Goal: Information Seeking & Learning: Learn about a topic

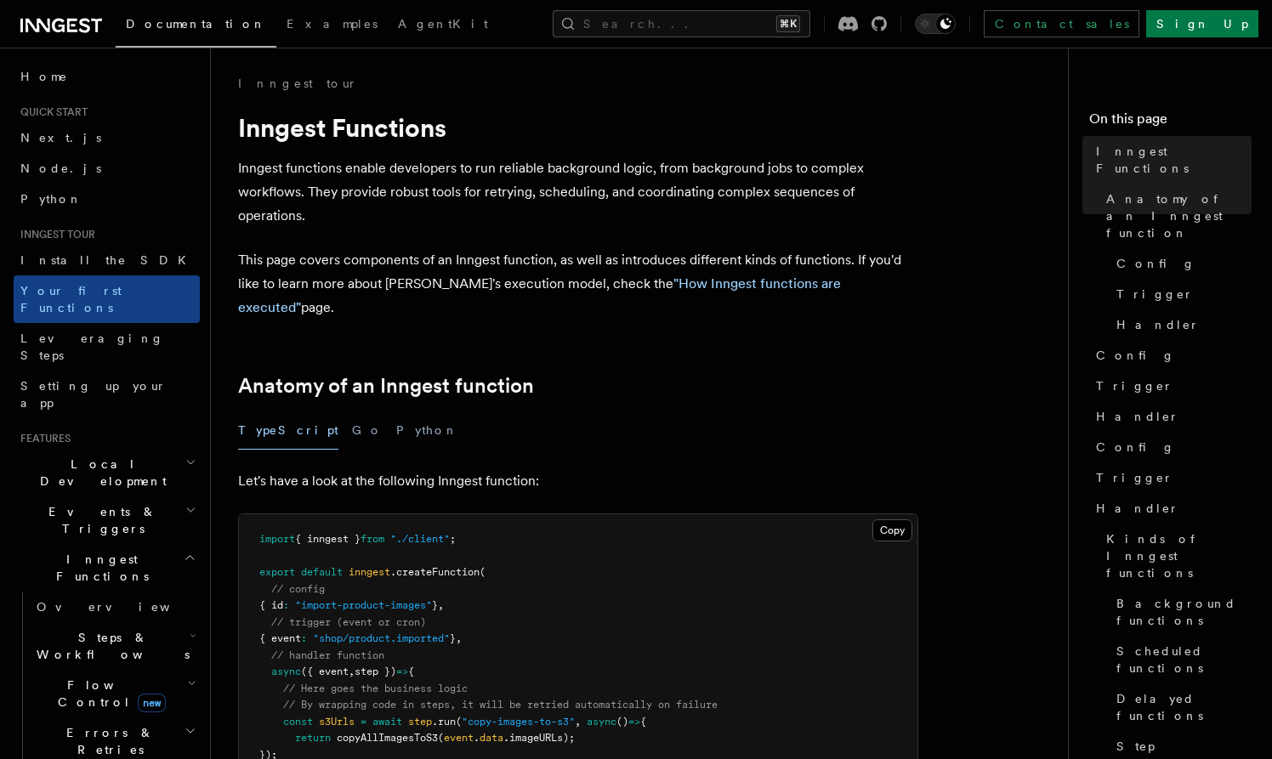
click at [60, 27] on icon at bounding box center [61, 25] width 82 height 20
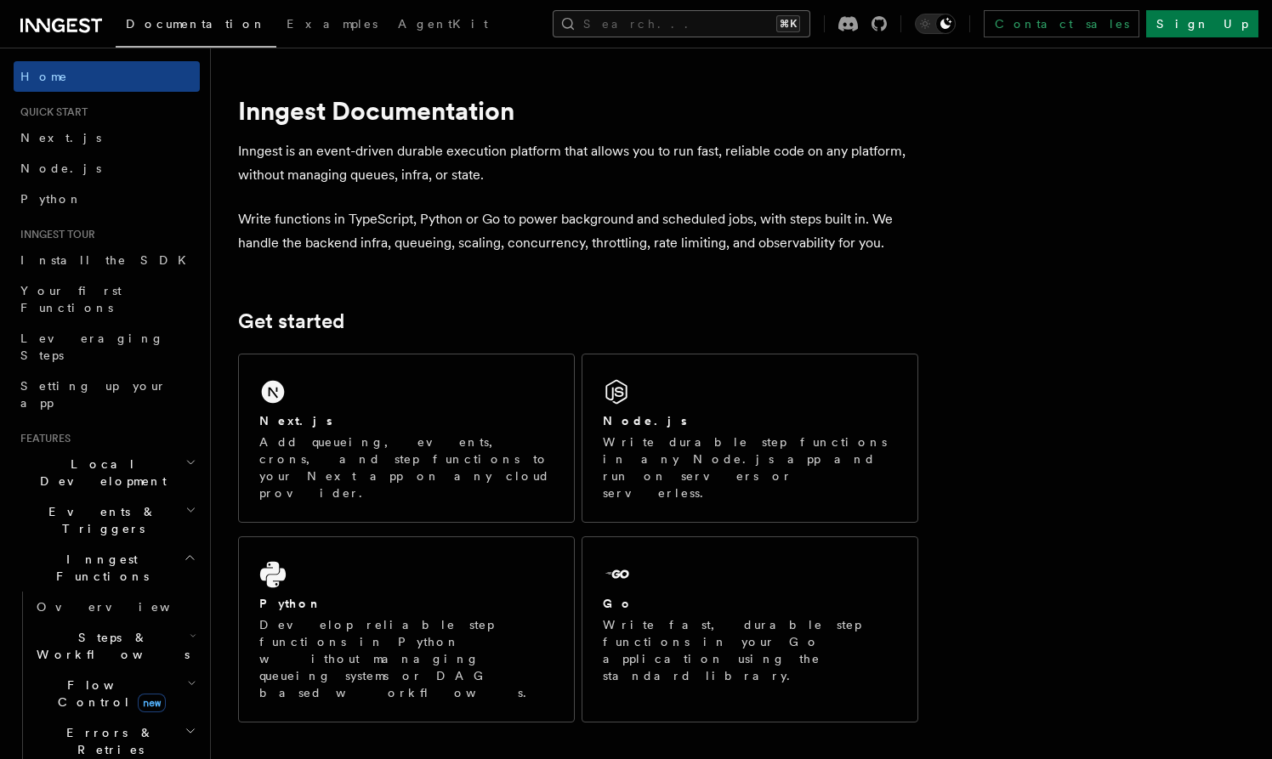
click at [715, 19] on button "Search... ⌘K" at bounding box center [682, 23] width 258 height 27
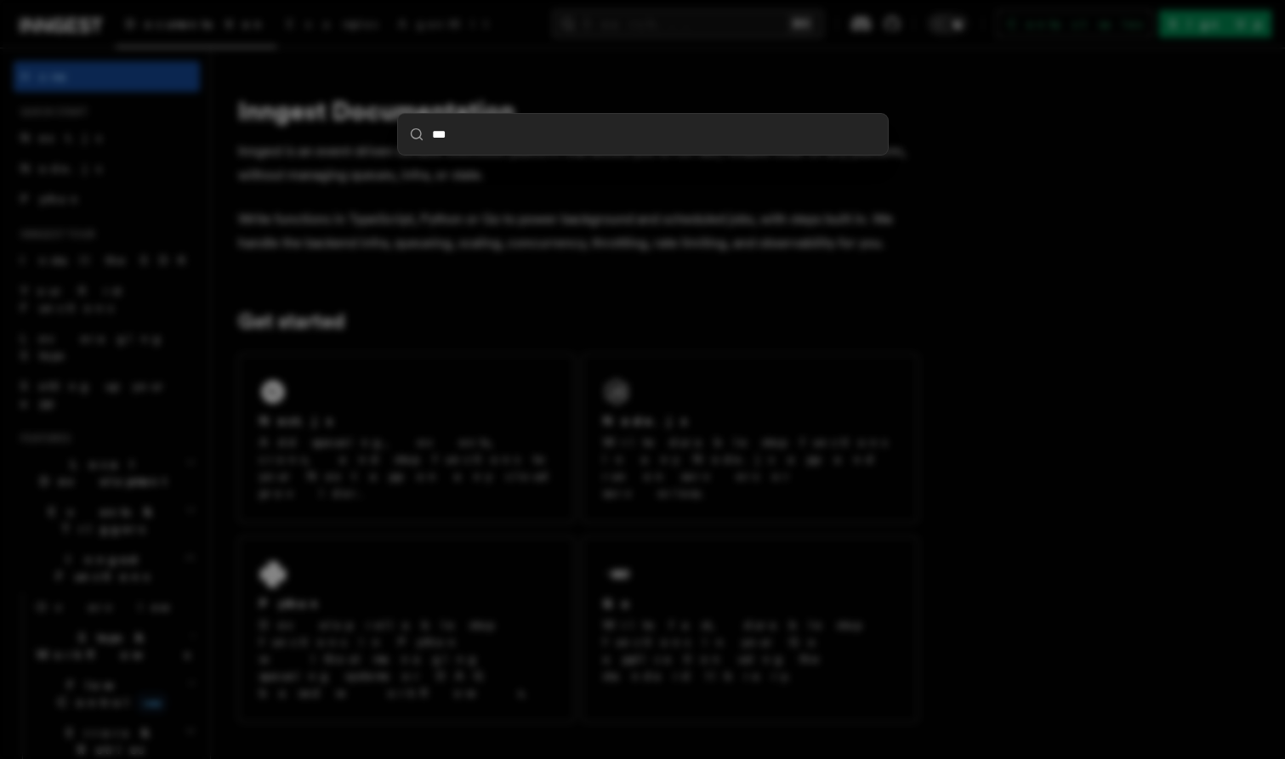
type input "****"
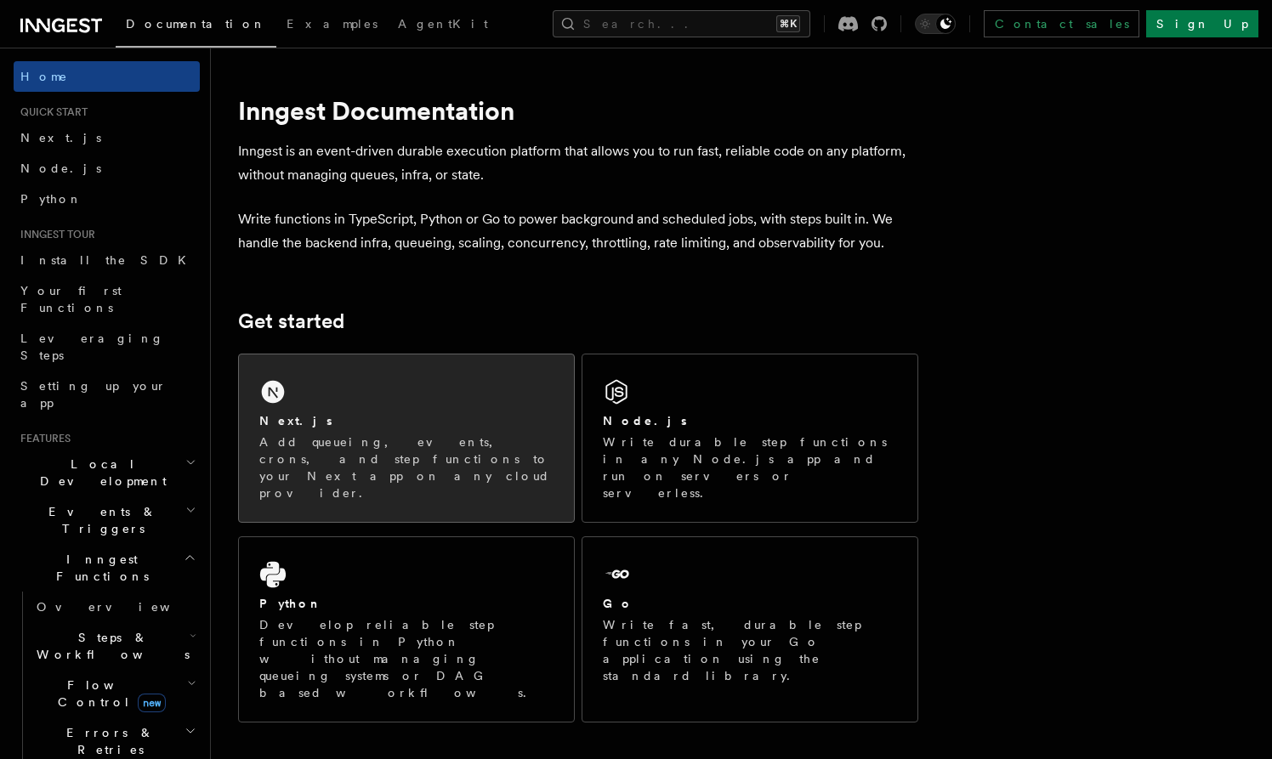
click at [404, 383] on div "Next.js Add queueing, events, crons, and step functions to your Next app on any…" at bounding box center [406, 437] width 335 height 167
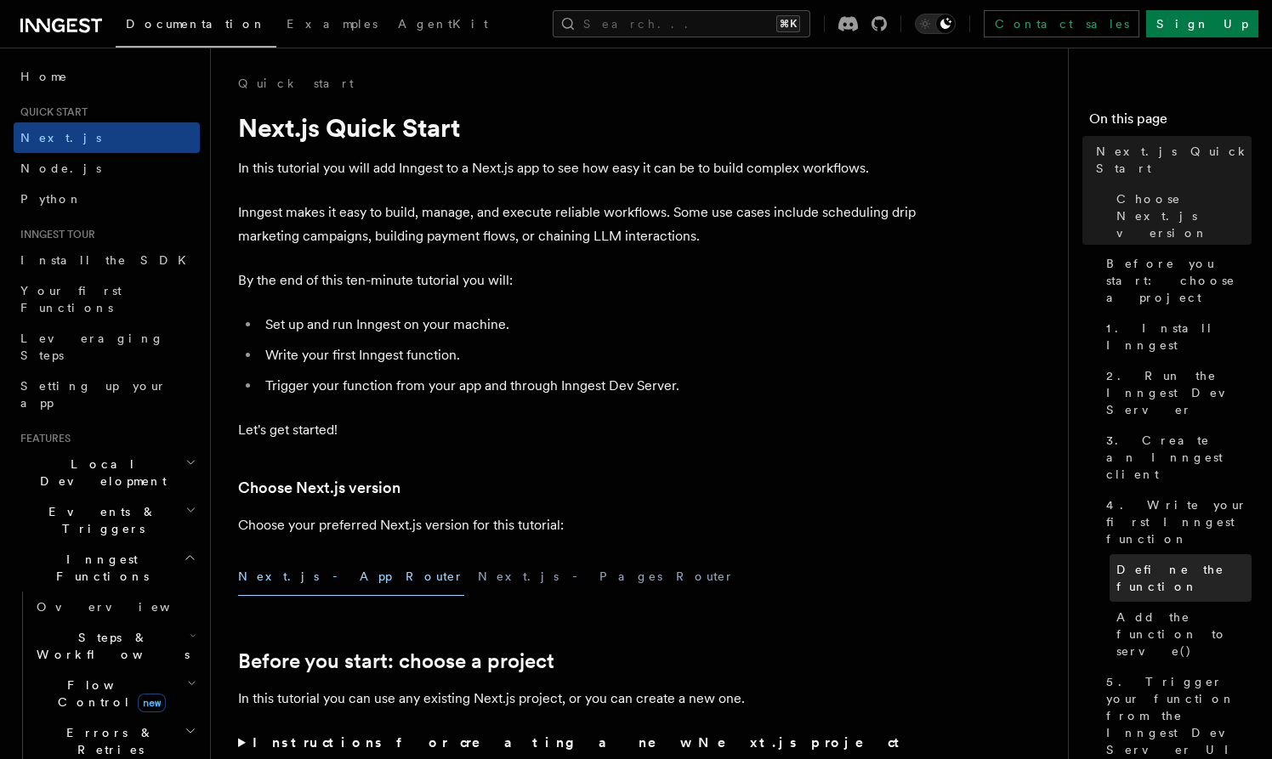
click at [1159, 561] on span "Define the function" at bounding box center [1183, 578] width 135 height 34
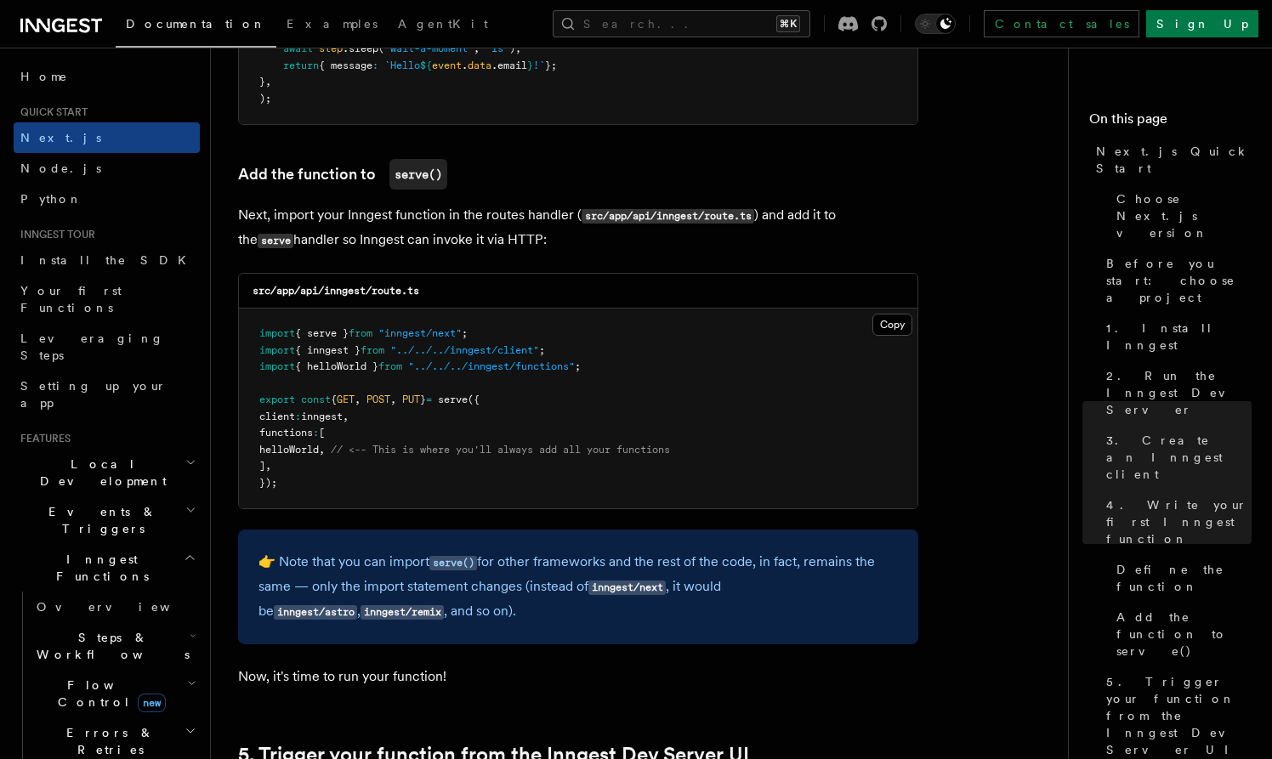
scroll to position [3439, 0]
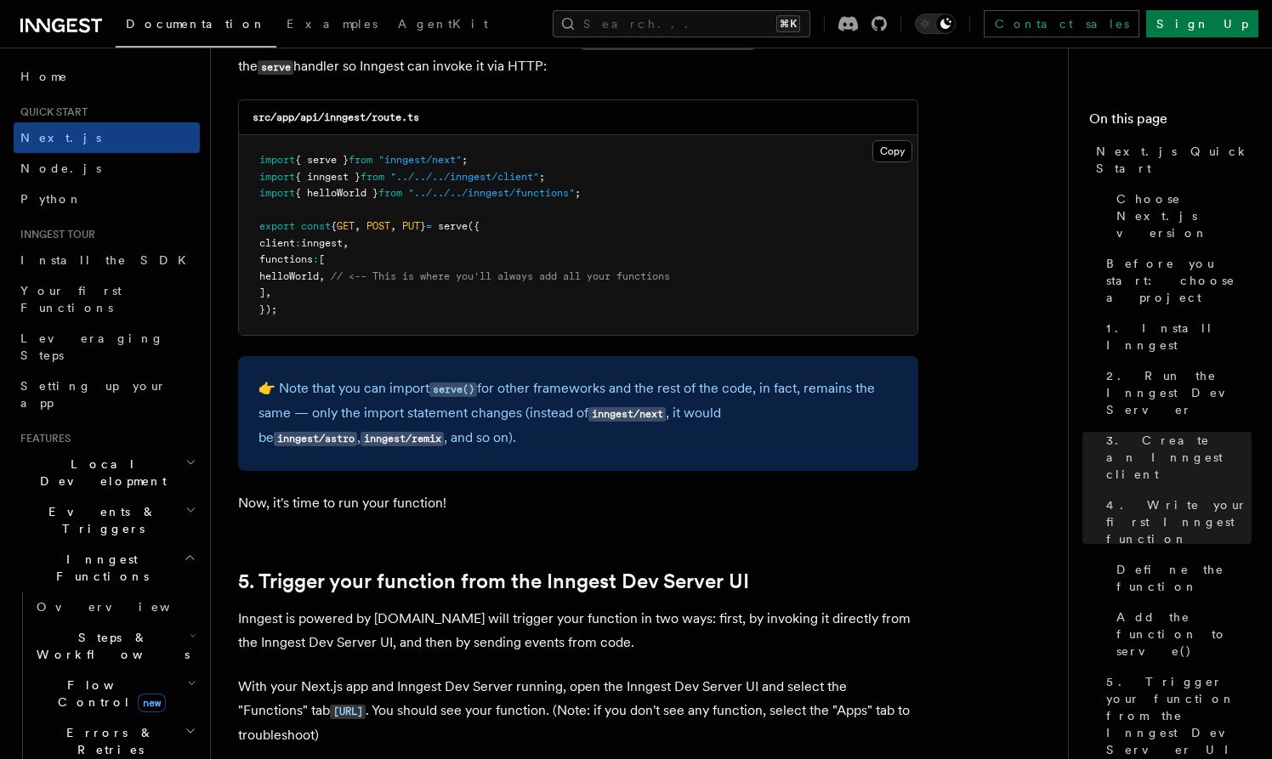
click at [52, 629] on span "Steps & Workflows" at bounding box center [110, 646] width 160 height 34
click at [88, 678] on span "Overview" at bounding box center [140, 685] width 175 height 14
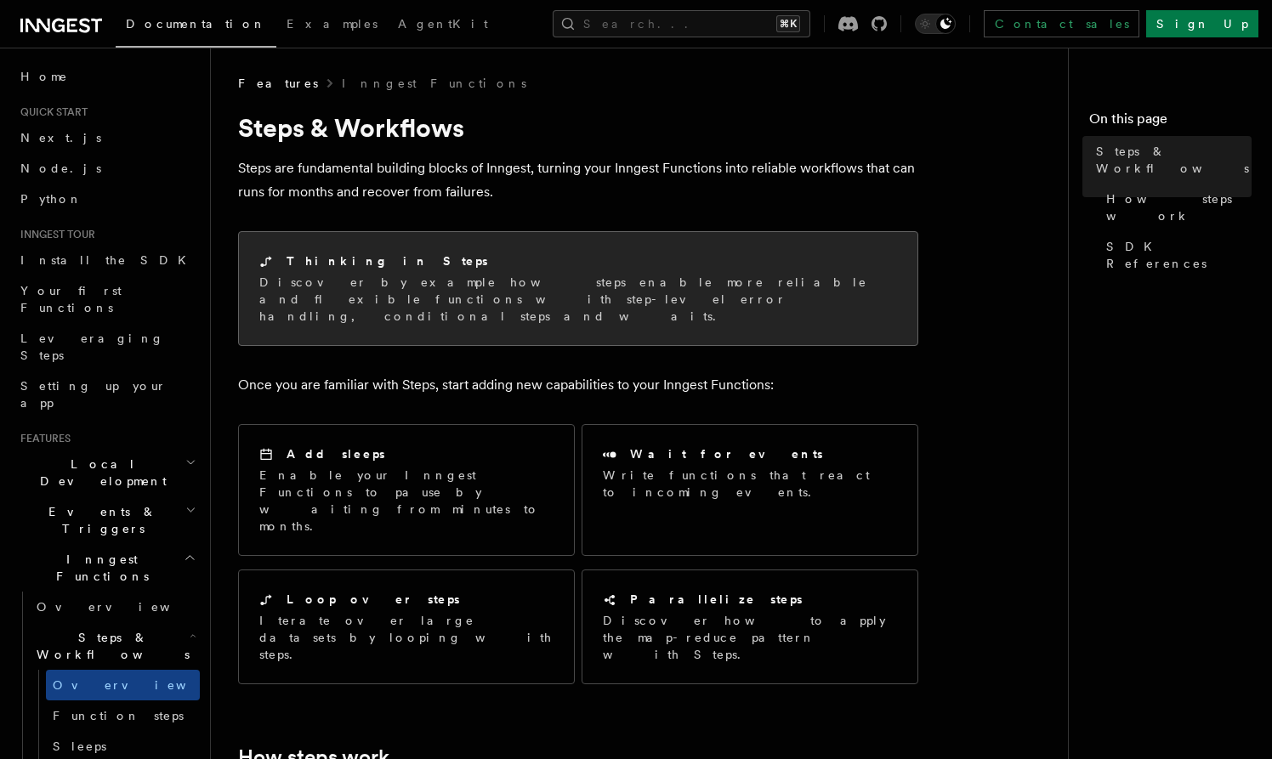
click at [791, 284] on p "Discover by example how steps enable more reliable and flexible functions with …" at bounding box center [578, 299] width 638 height 51
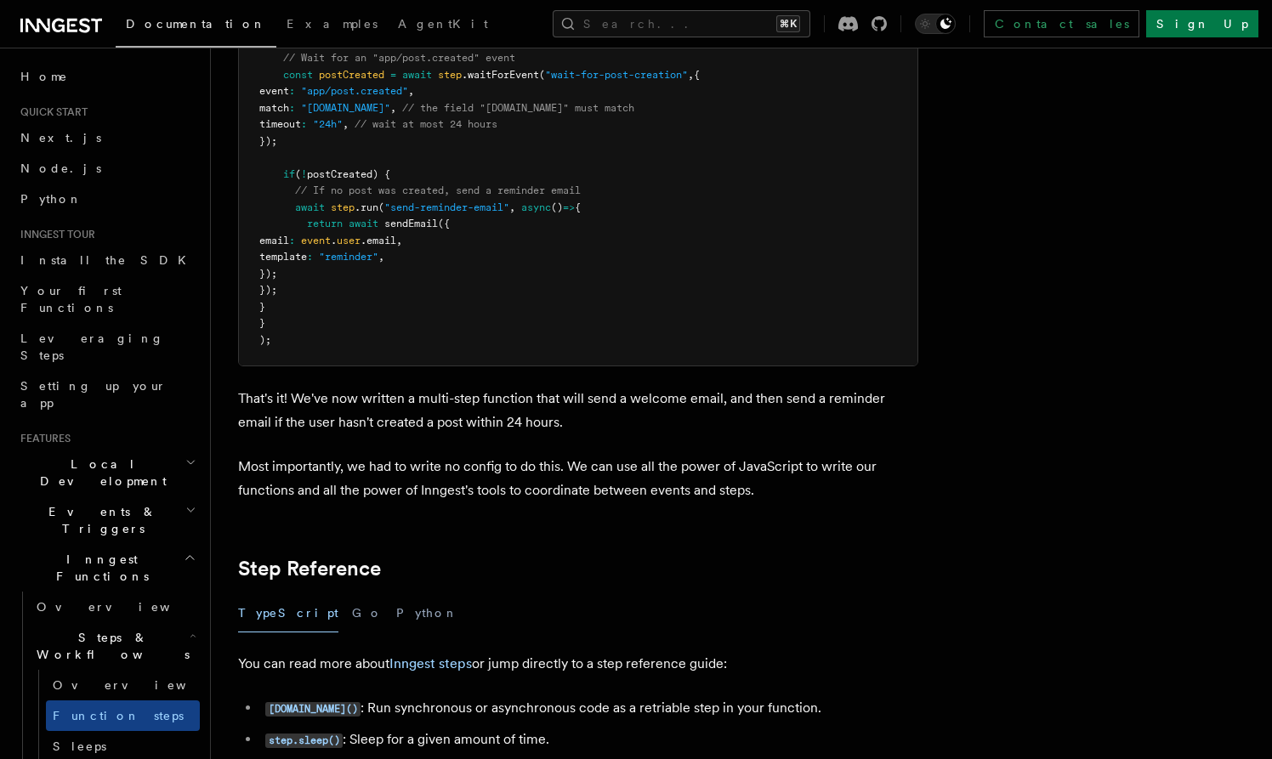
scroll to position [2515, 0]
